Goal: Check status

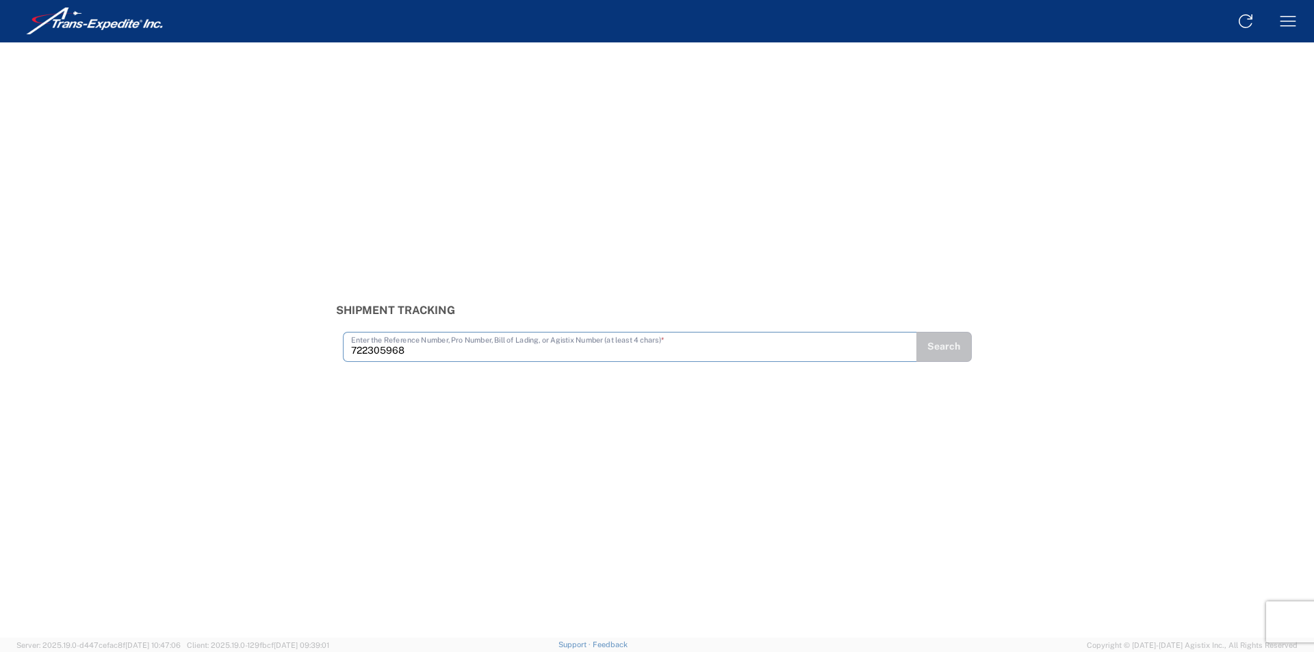
type input "722305968"
type input "722305984"
